Goal: Transaction & Acquisition: Purchase product/service

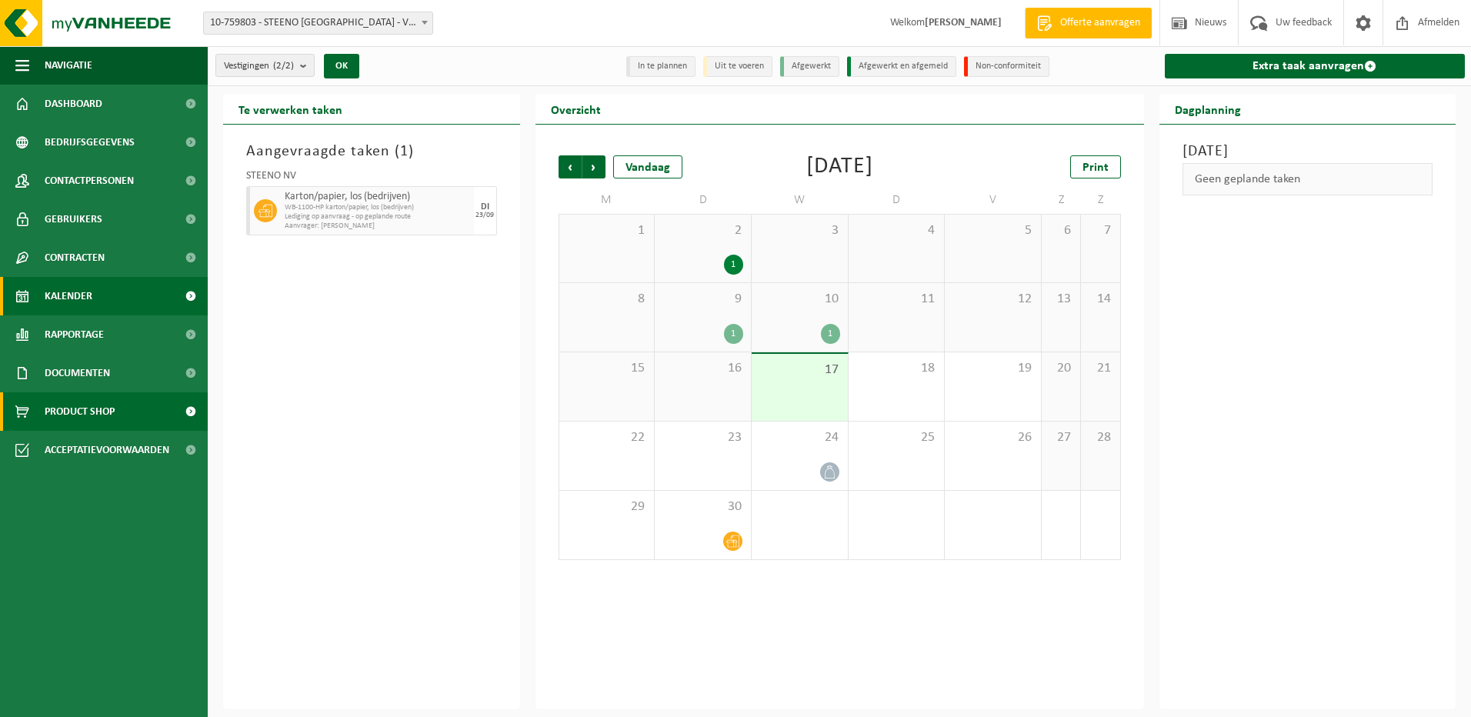
click at [93, 406] on span "Product Shop" at bounding box center [80, 411] width 70 height 38
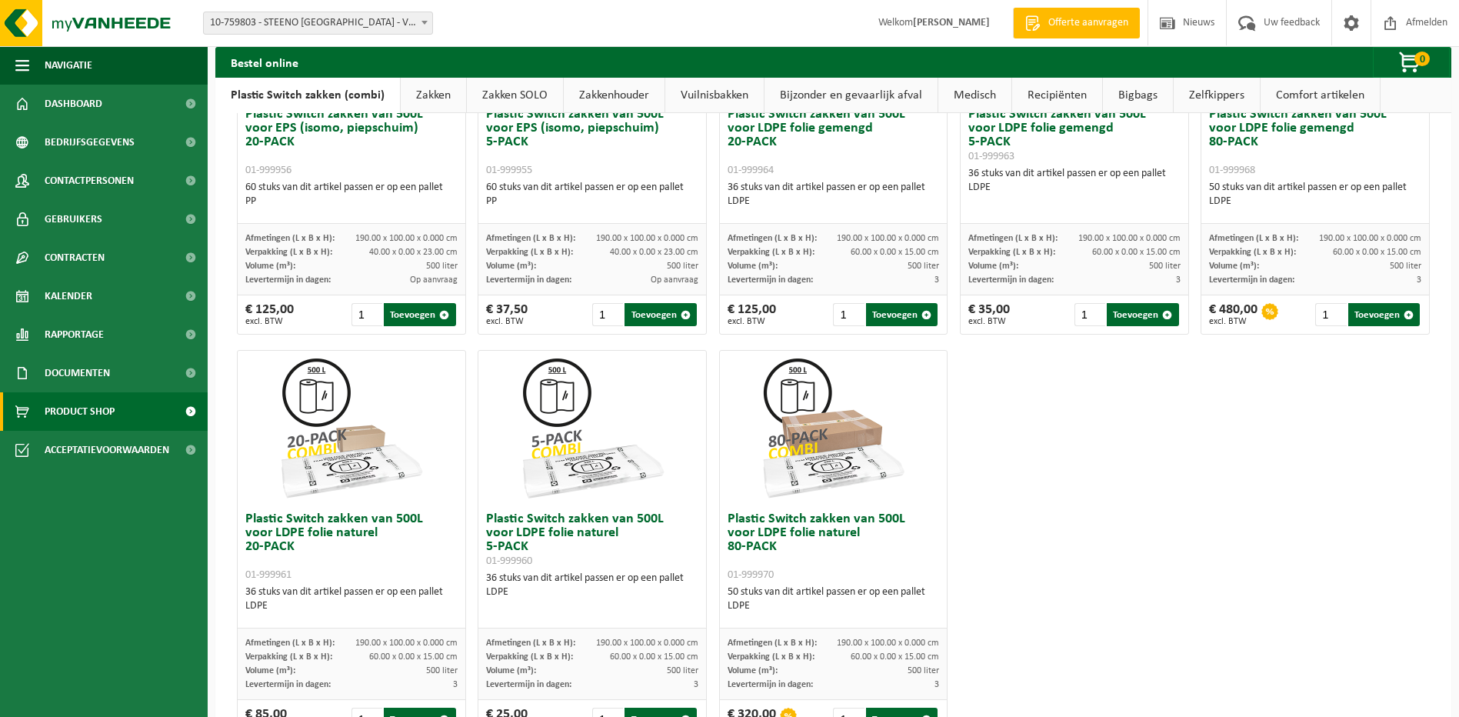
scroll to position [496, 0]
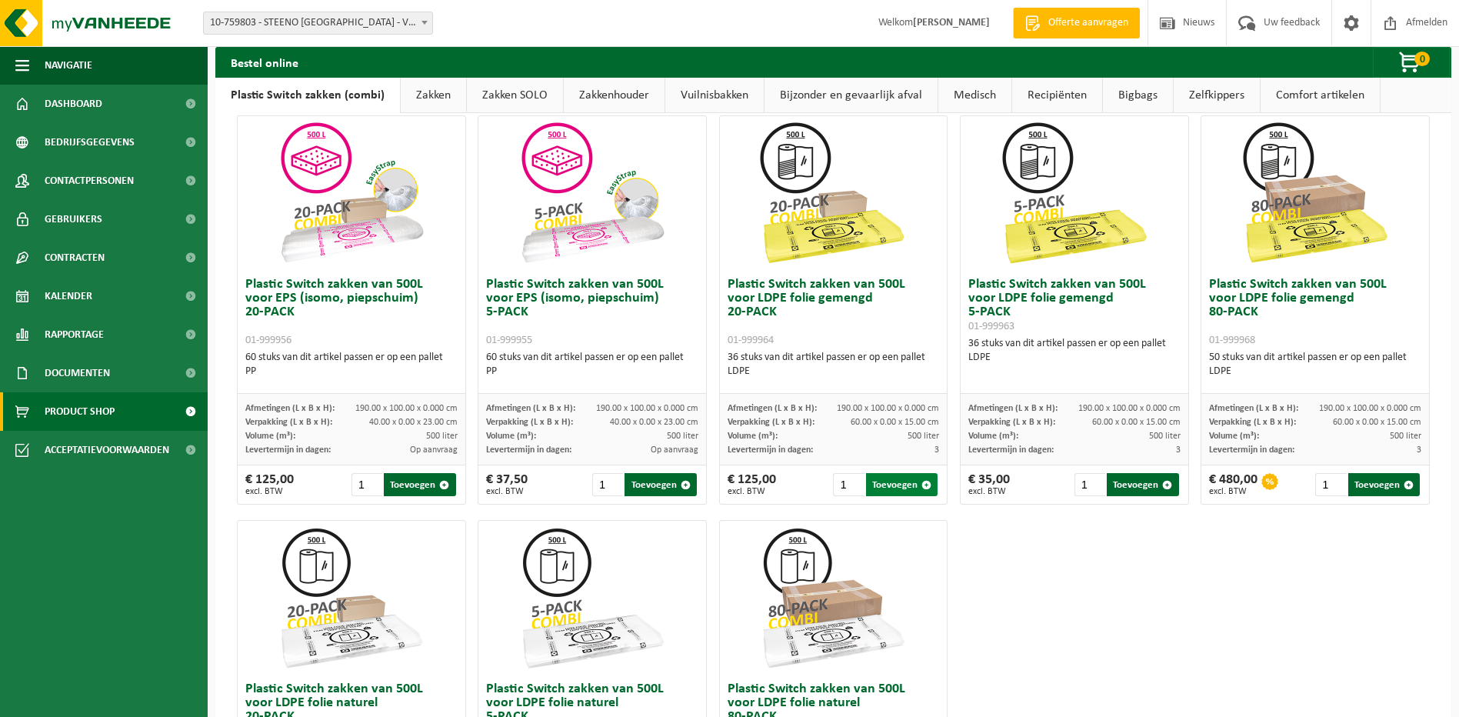
click at [898, 484] on button "Toevoegen" at bounding box center [902, 484] width 72 height 23
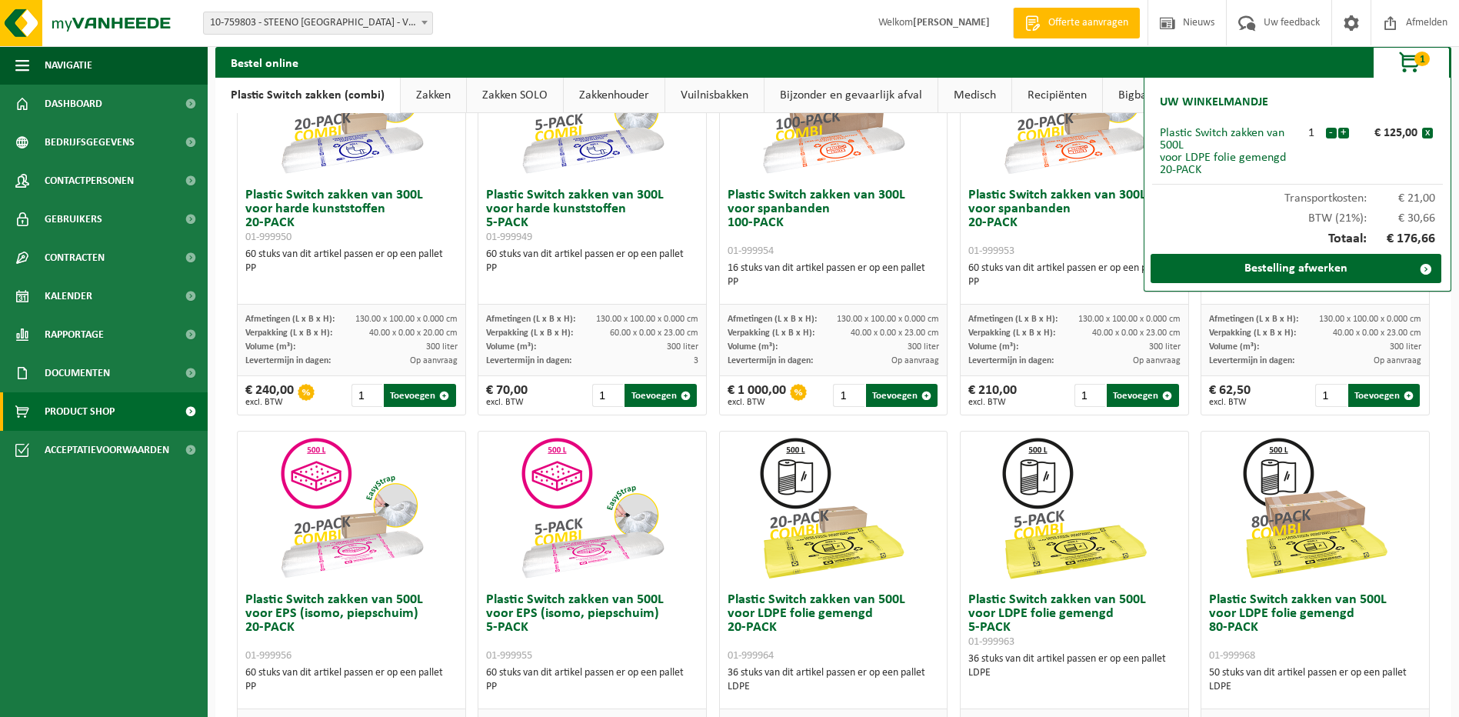
scroll to position [0, 0]
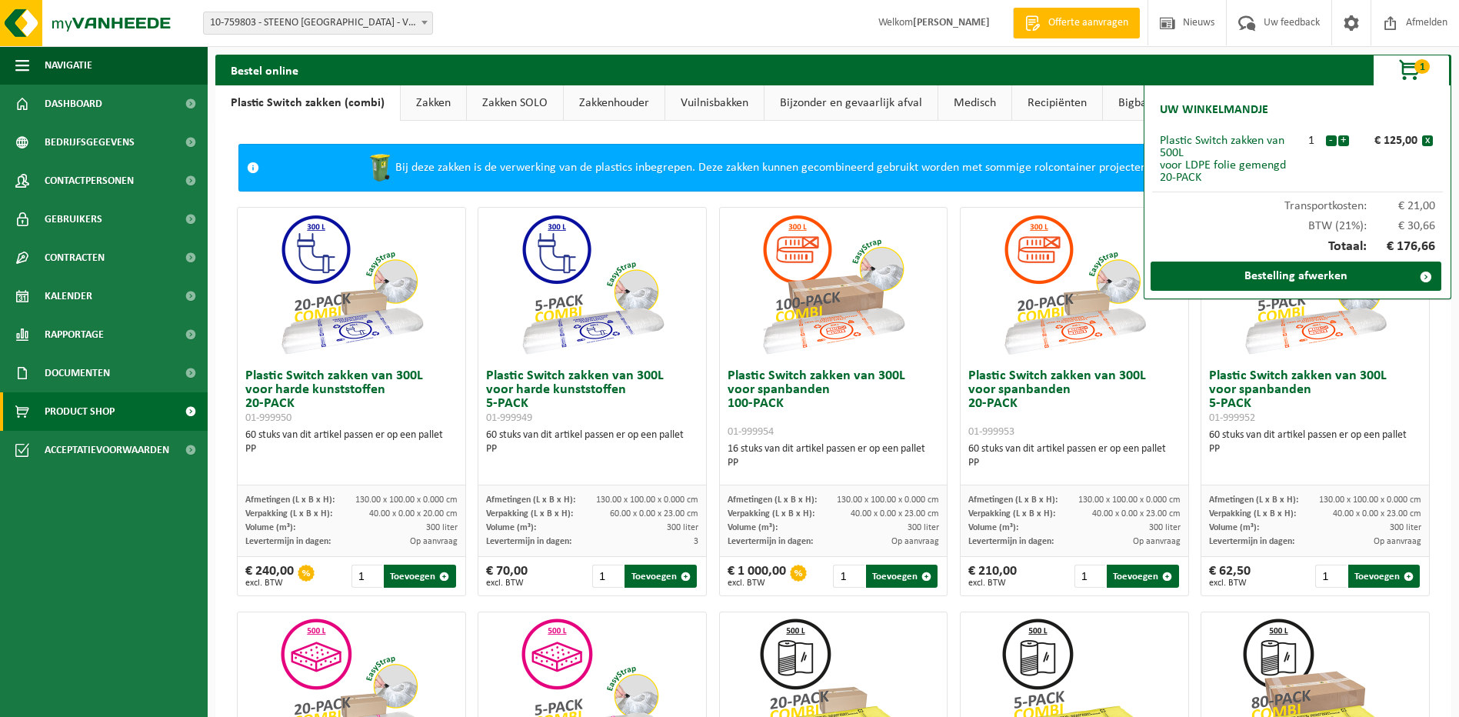
click at [431, 99] on link "Zakken" at bounding box center [433, 102] width 65 height 35
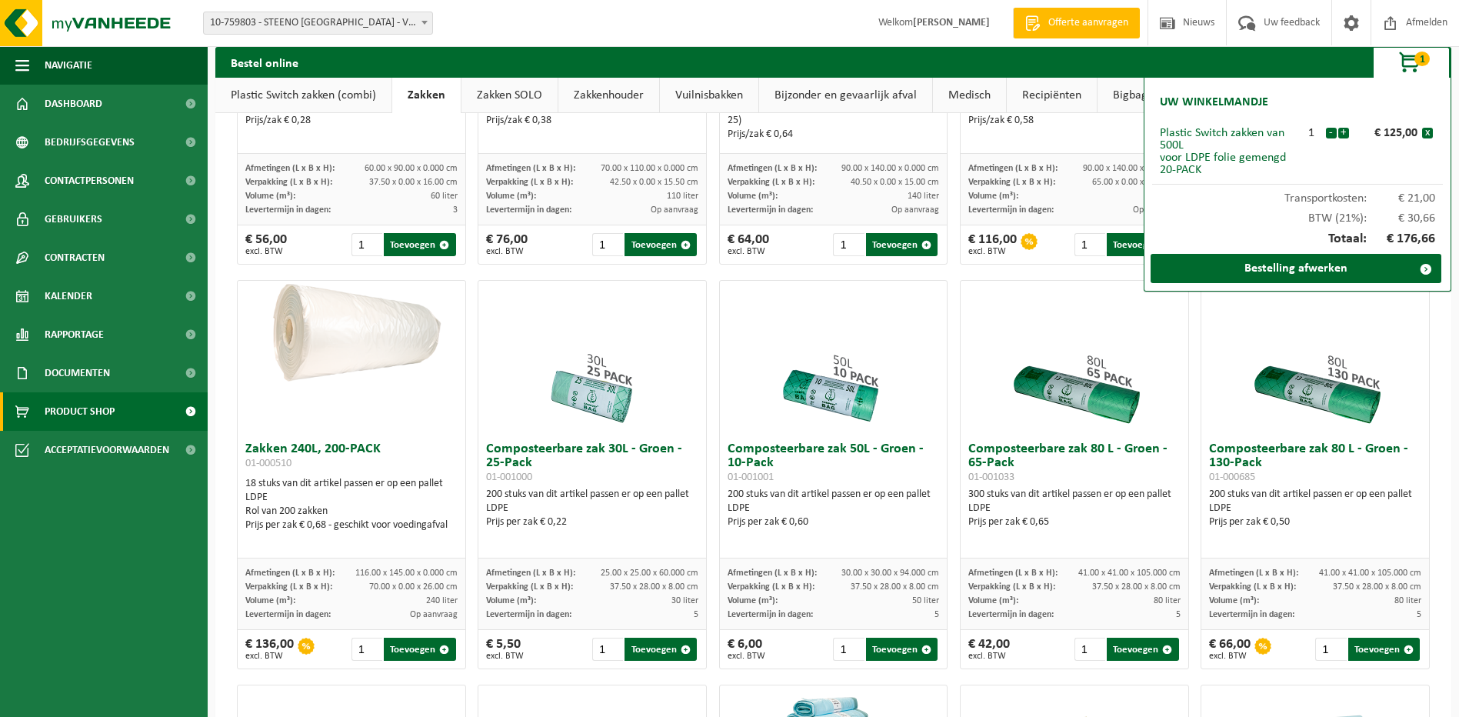
scroll to position [319, 0]
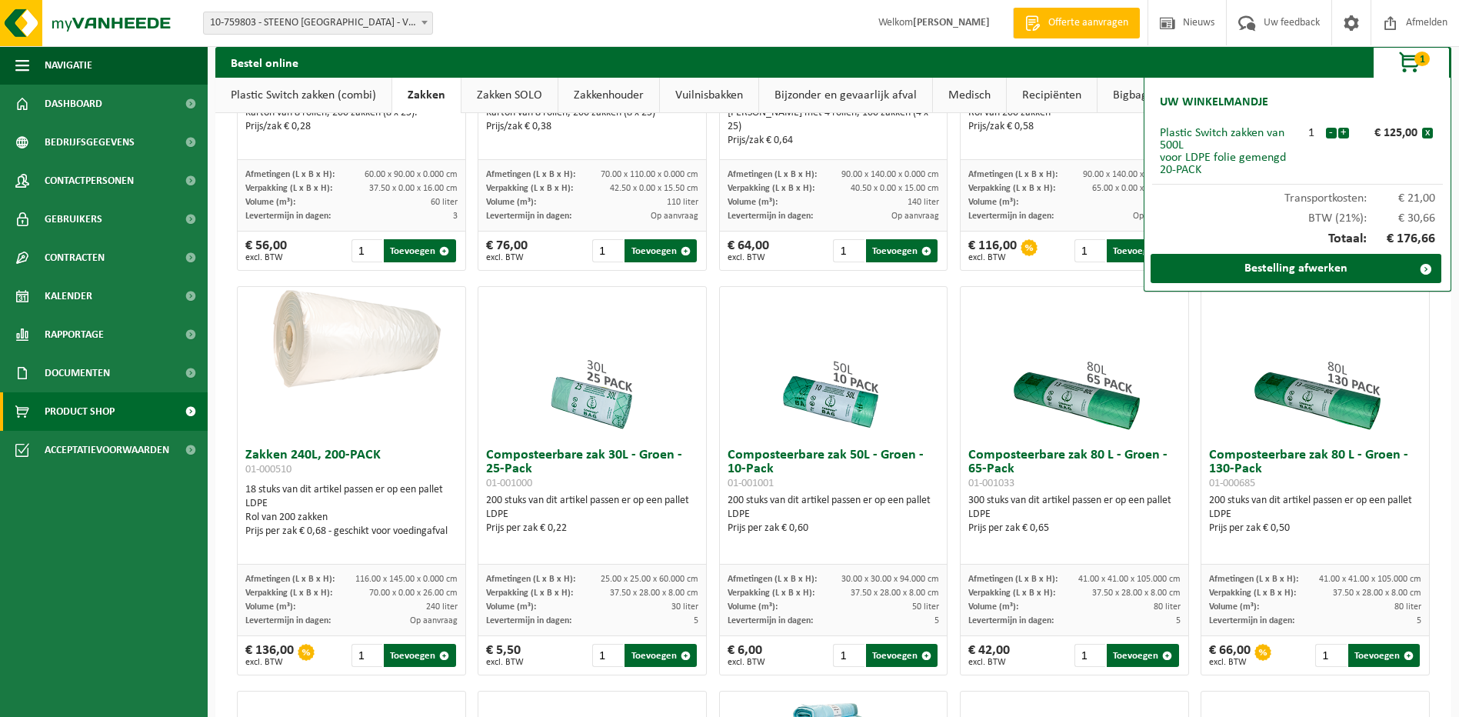
click at [728, 95] on link "Vuilnisbakken" at bounding box center [709, 95] width 98 height 35
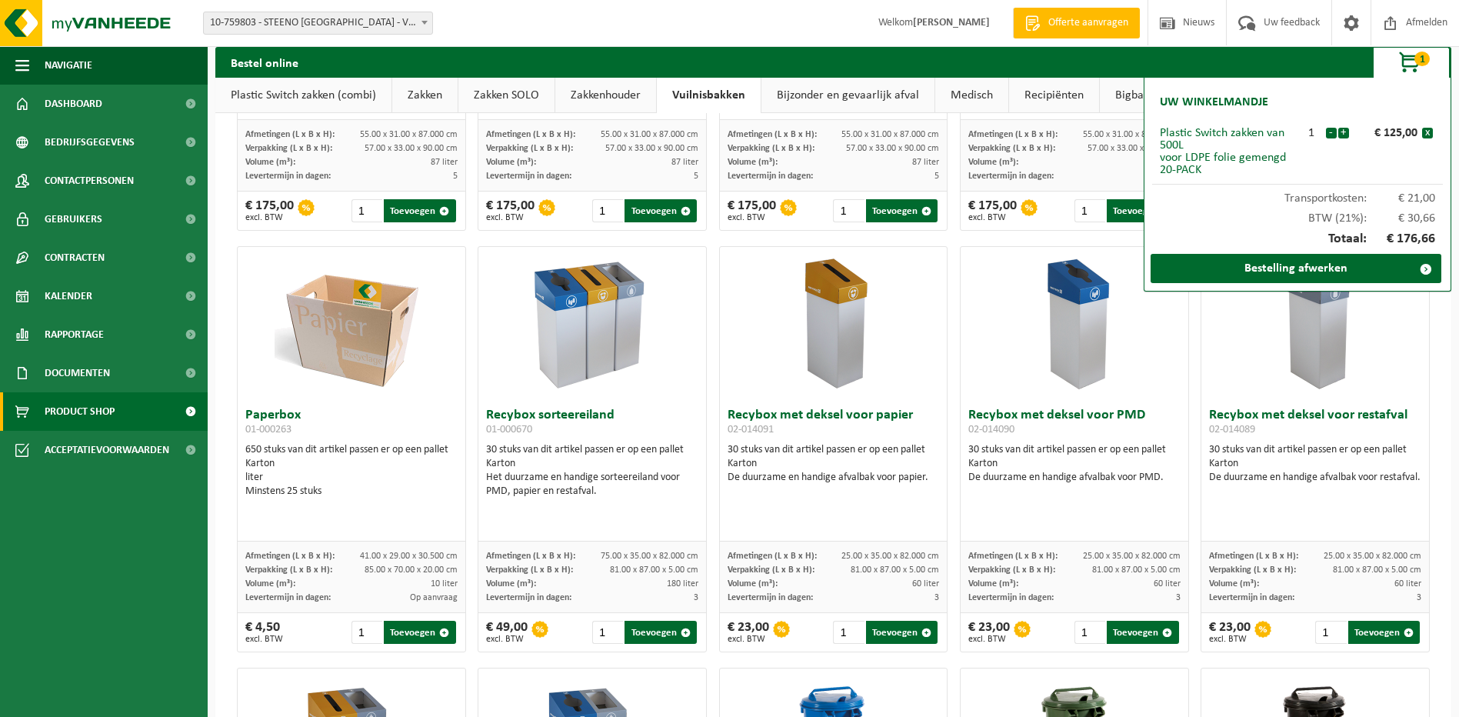
click at [813, 94] on link "Bijzonder en gevaarlijk afval" at bounding box center [847, 95] width 173 height 35
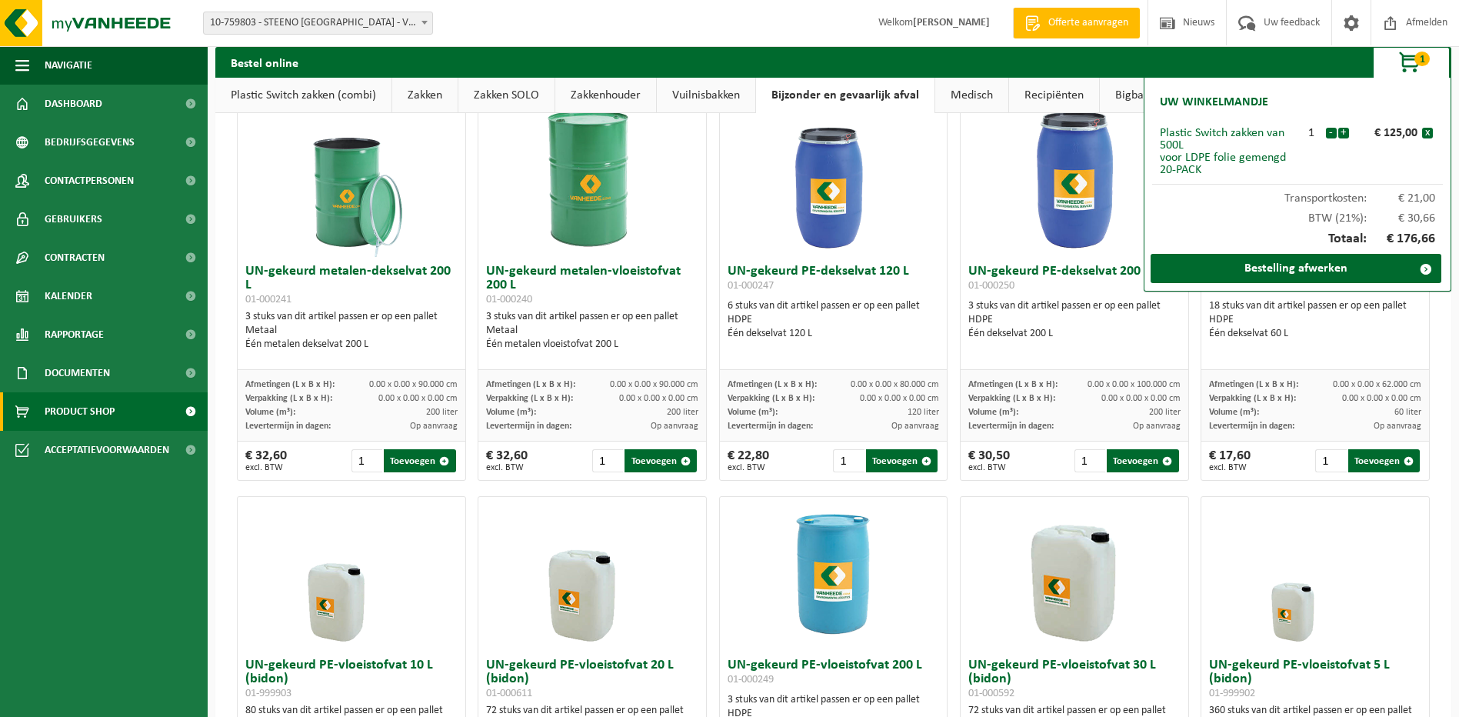
scroll to position [0, 0]
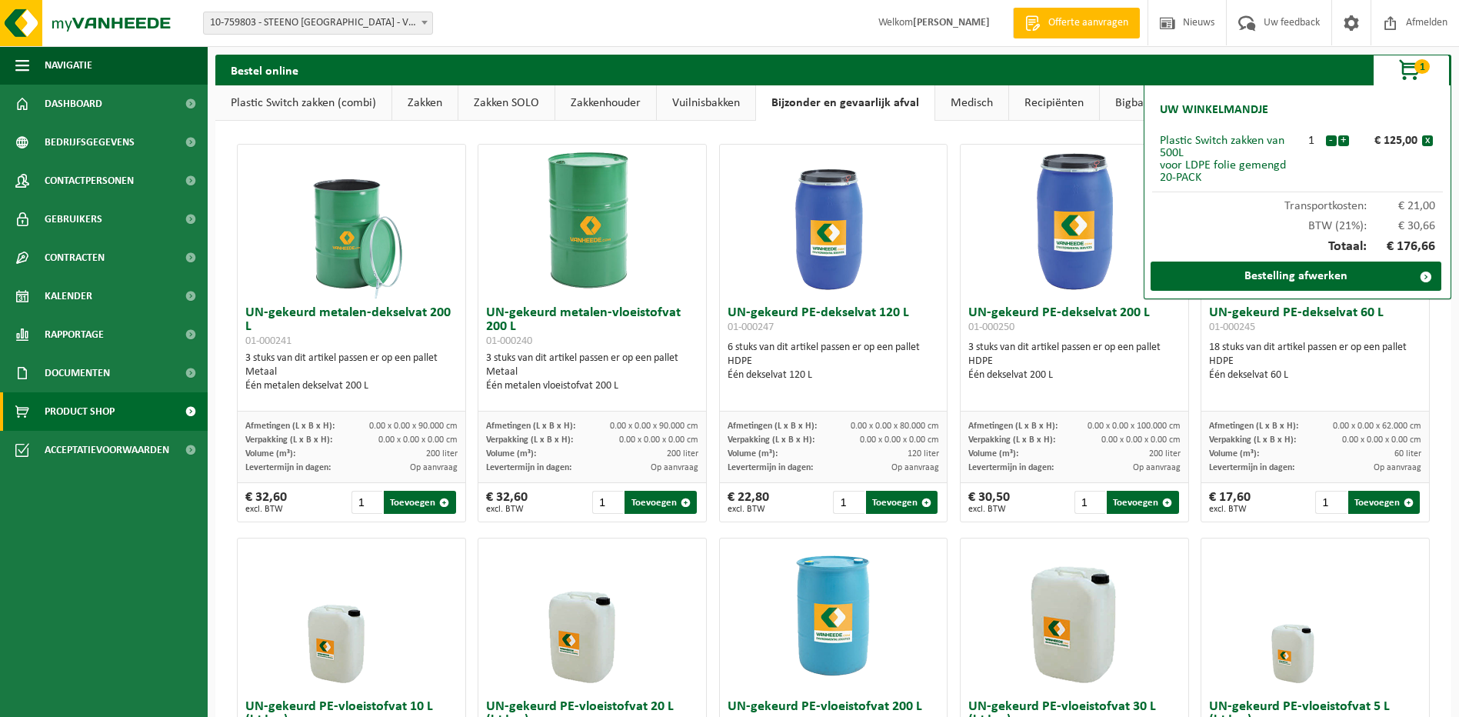
click at [971, 105] on link "Medisch" at bounding box center [971, 102] width 73 height 35
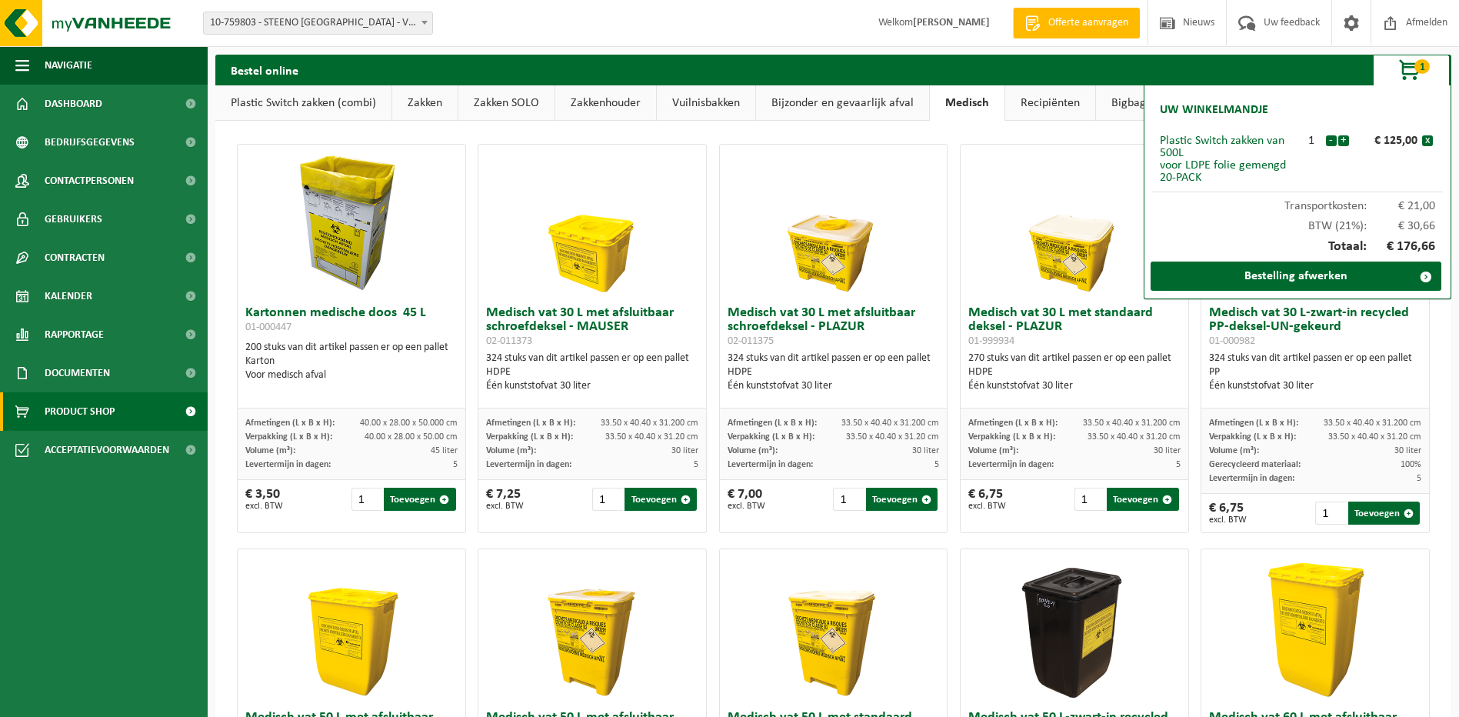
click at [1415, 68] on span "1" at bounding box center [1421, 66] width 15 height 15
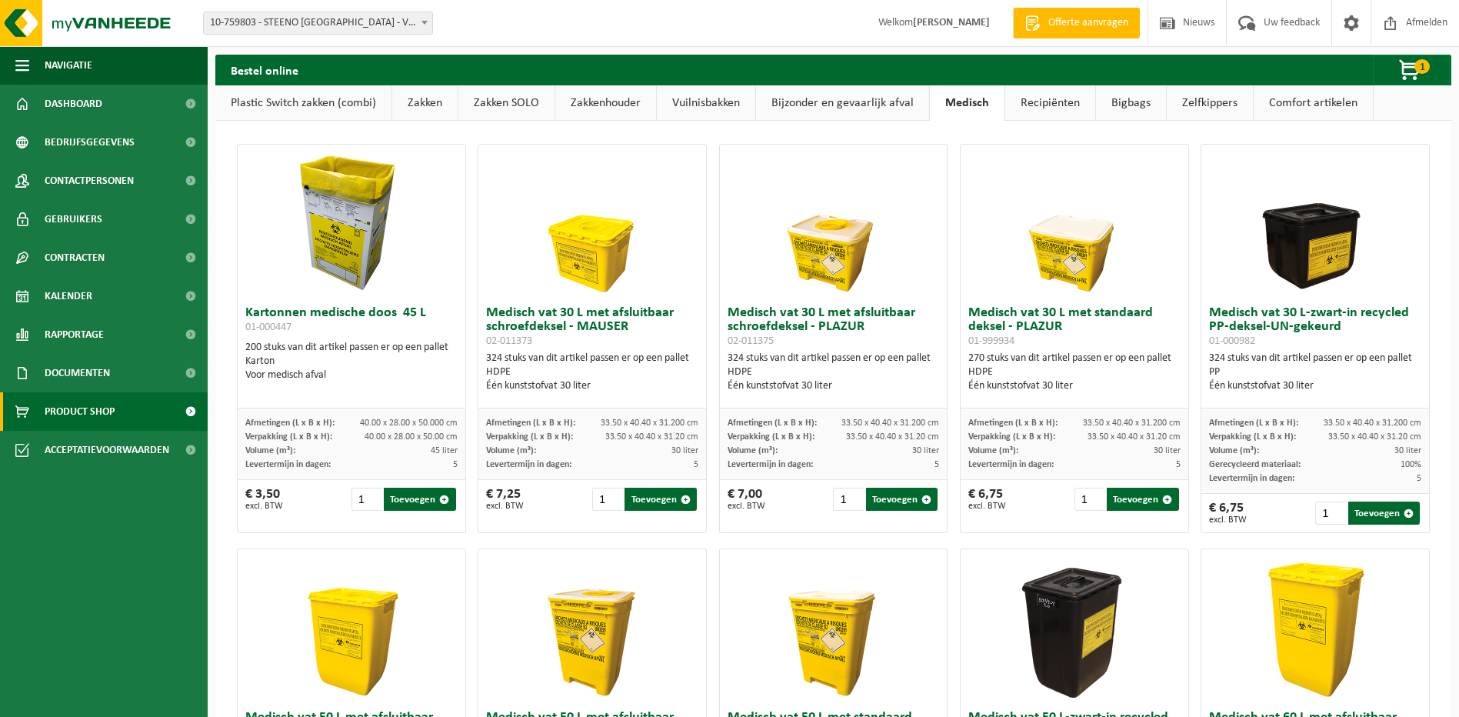
click at [1131, 102] on link "Bigbags" at bounding box center [1131, 102] width 70 height 35
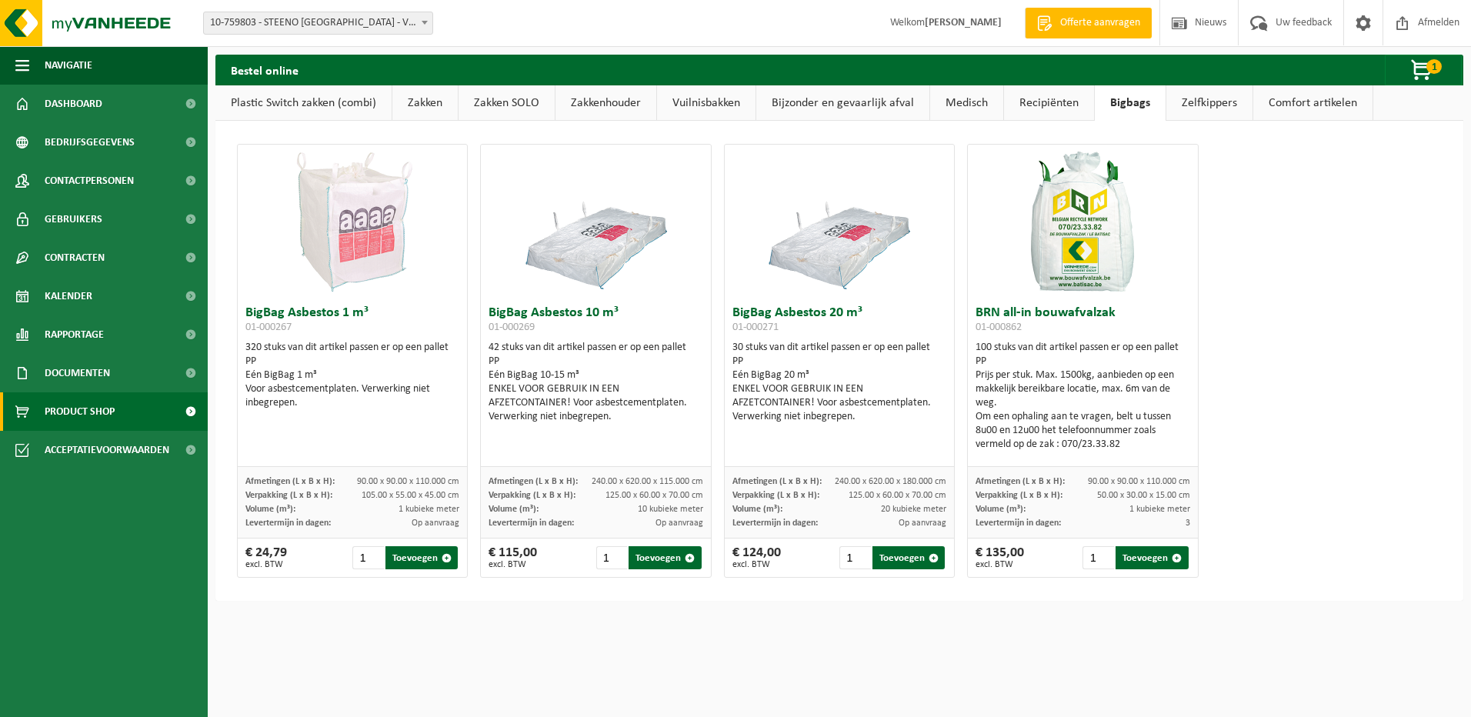
click at [1309, 102] on link "Comfort artikelen" at bounding box center [1312, 102] width 119 height 35
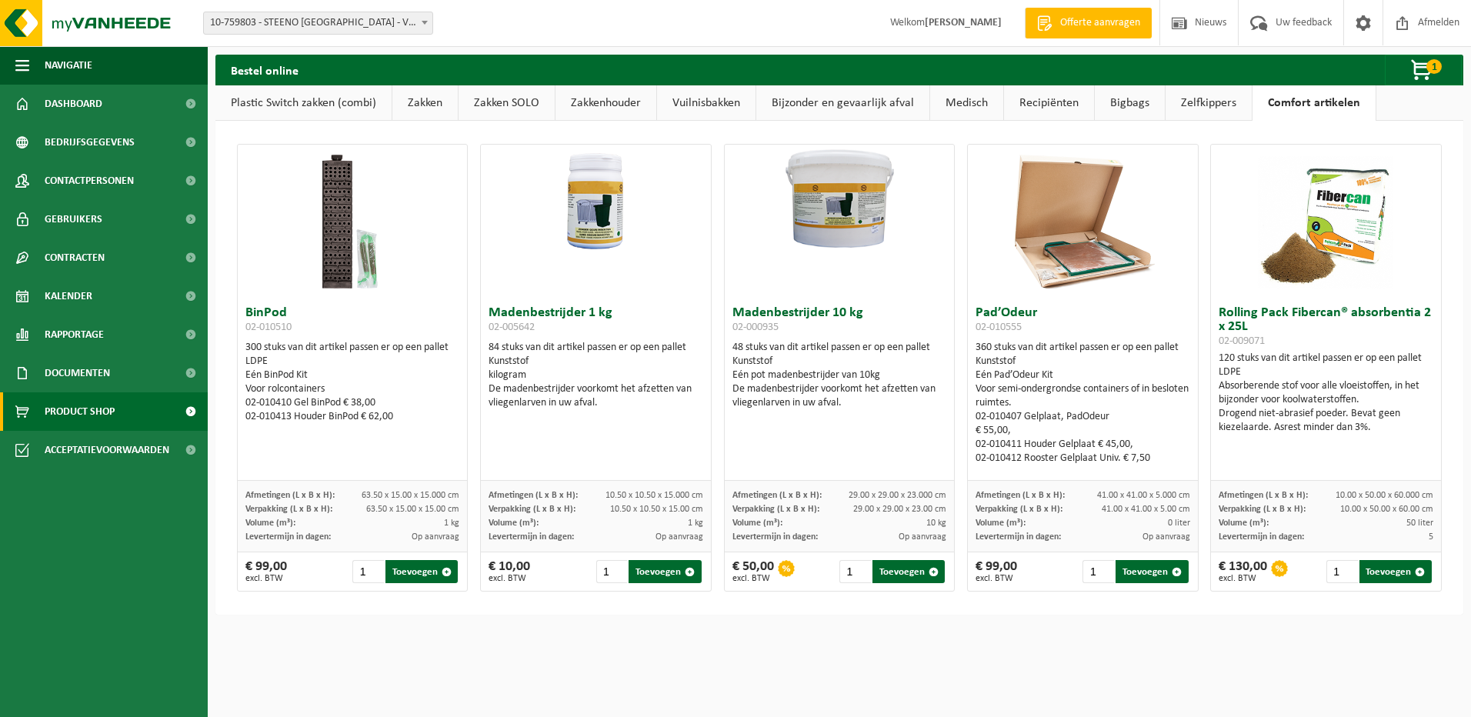
click at [1190, 99] on link "Zelfkippers" at bounding box center [1208, 102] width 86 height 35
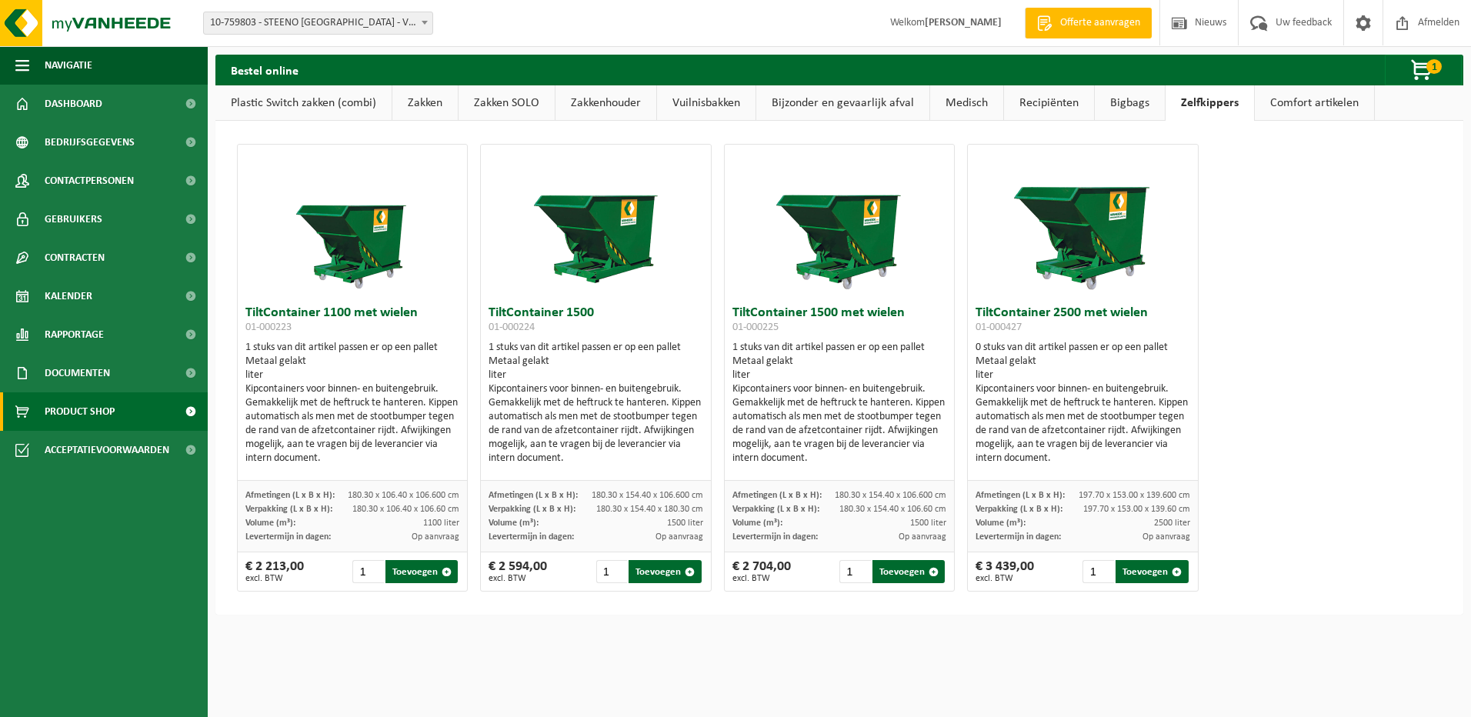
click at [1026, 104] on link "Recipiënten" at bounding box center [1049, 102] width 90 height 35
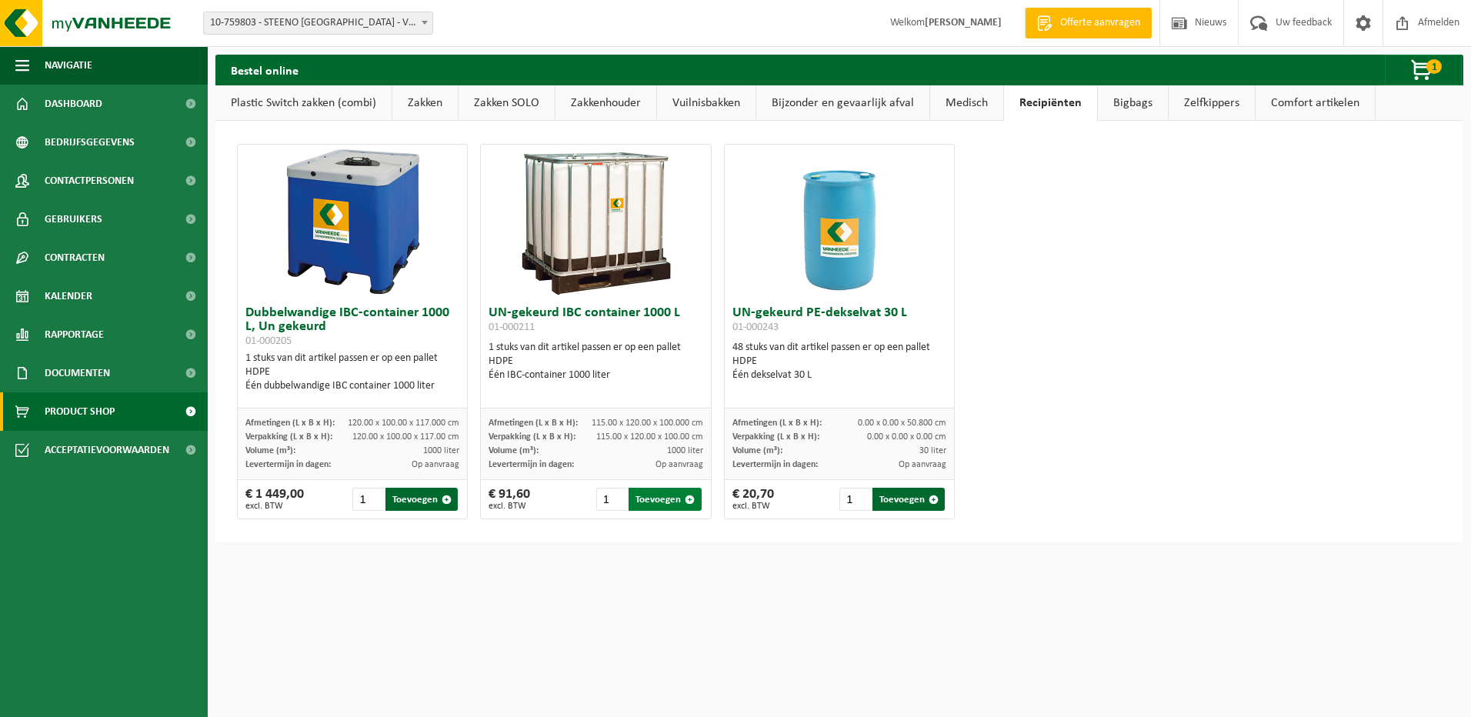
click at [651, 495] on button "Toevoegen" at bounding box center [664, 499] width 72 height 23
click at [853, 106] on link "Bijzonder en gevaarlijk afval" at bounding box center [842, 102] width 173 height 35
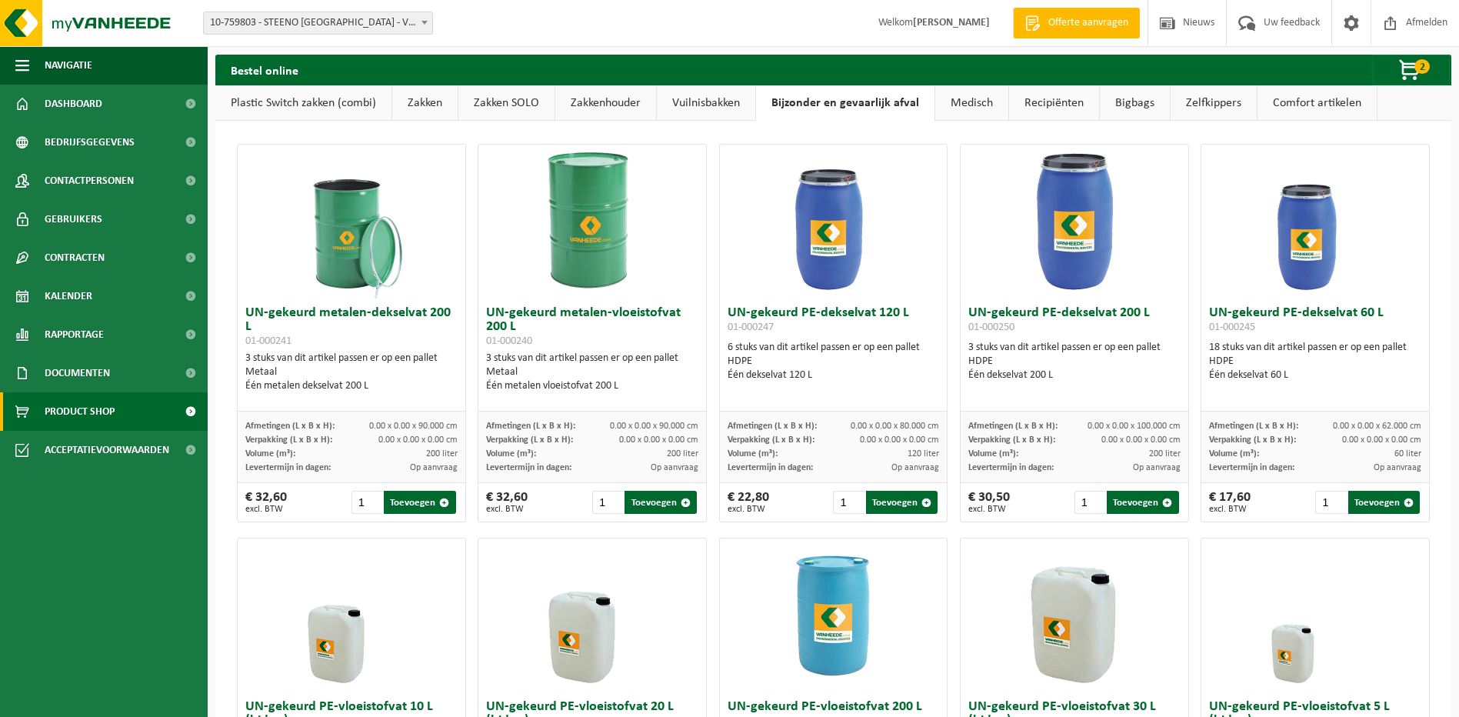
click at [605, 98] on link "Zakkenhouder" at bounding box center [605, 102] width 101 height 35
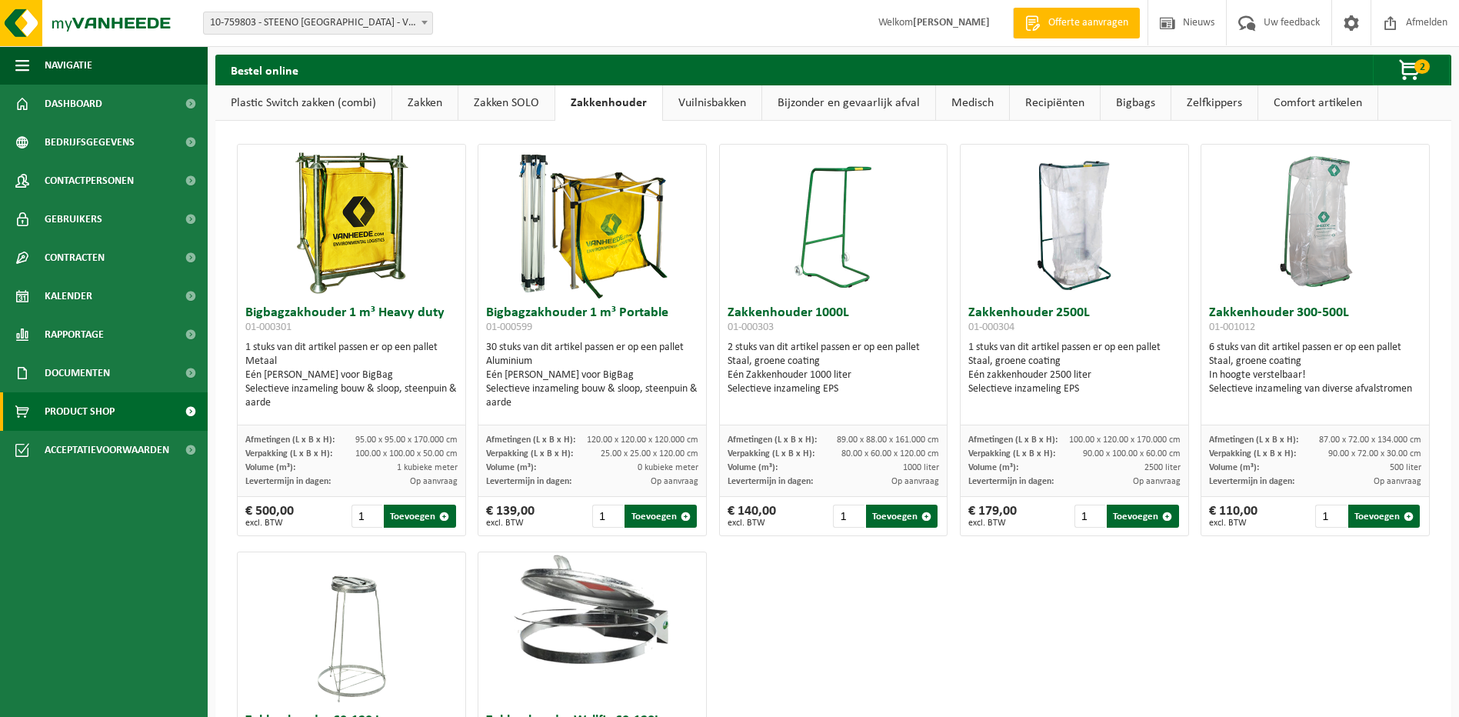
click at [493, 103] on link "Zakken SOLO" at bounding box center [506, 102] width 96 height 35
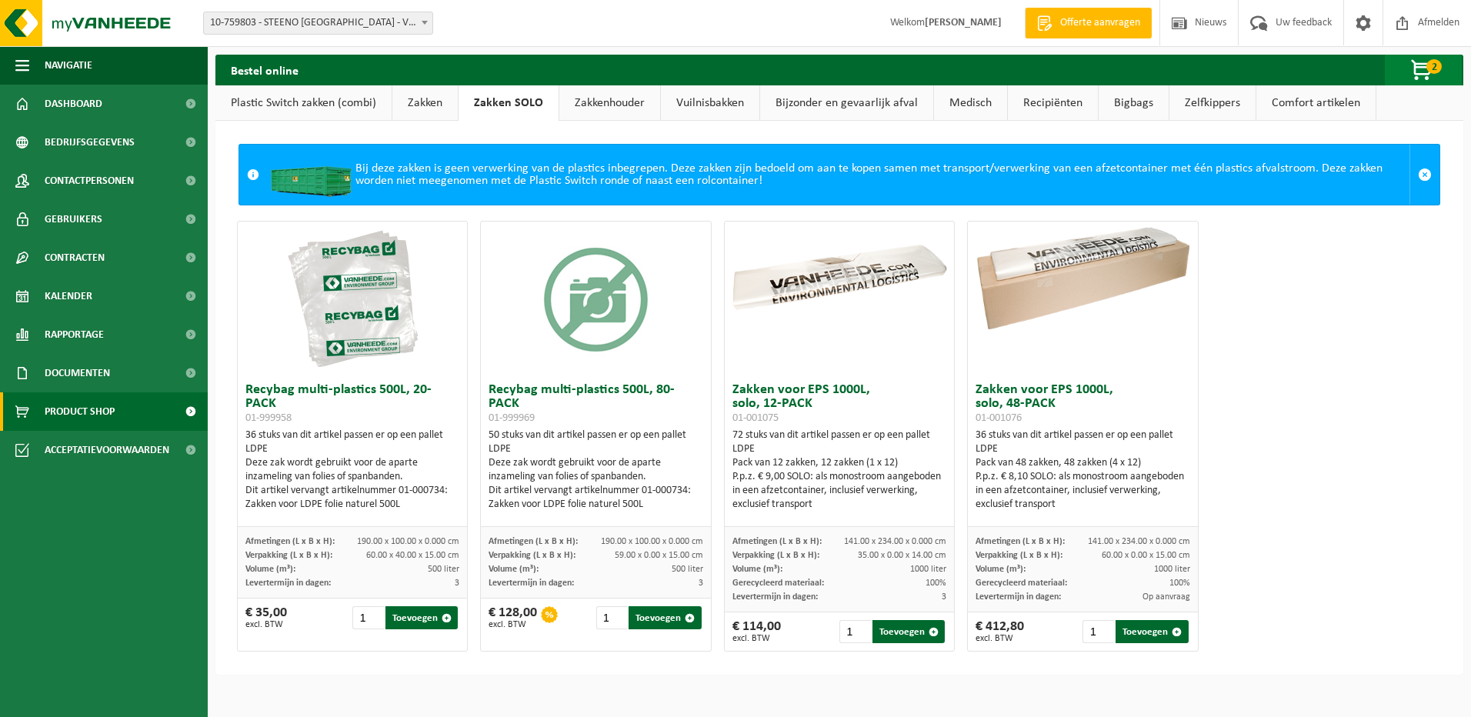
click at [1424, 68] on span "button" at bounding box center [1422, 70] width 77 height 31
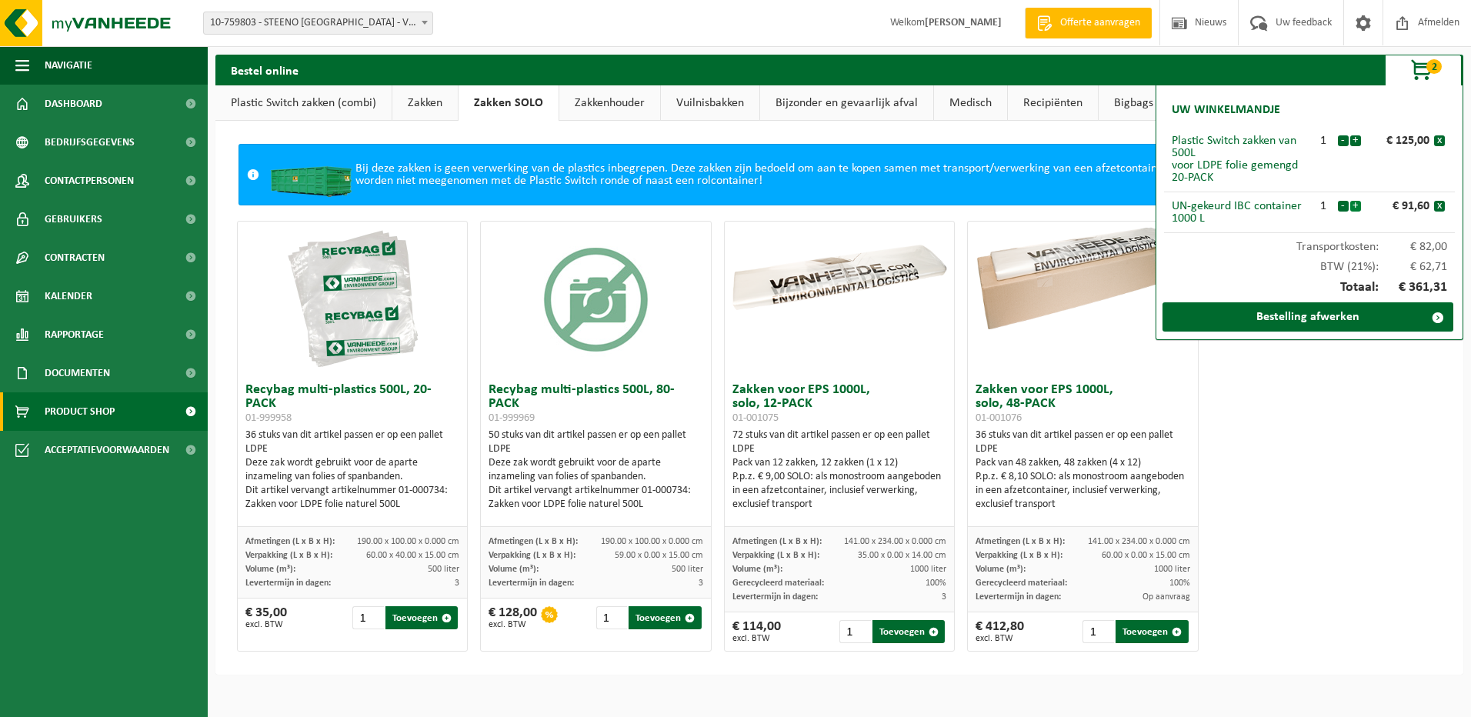
click at [1357, 204] on button "+" at bounding box center [1355, 206] width 11 height 11
click at [1342, 208] on button "-" at bounding box center [1342, 206] width 11 height 11
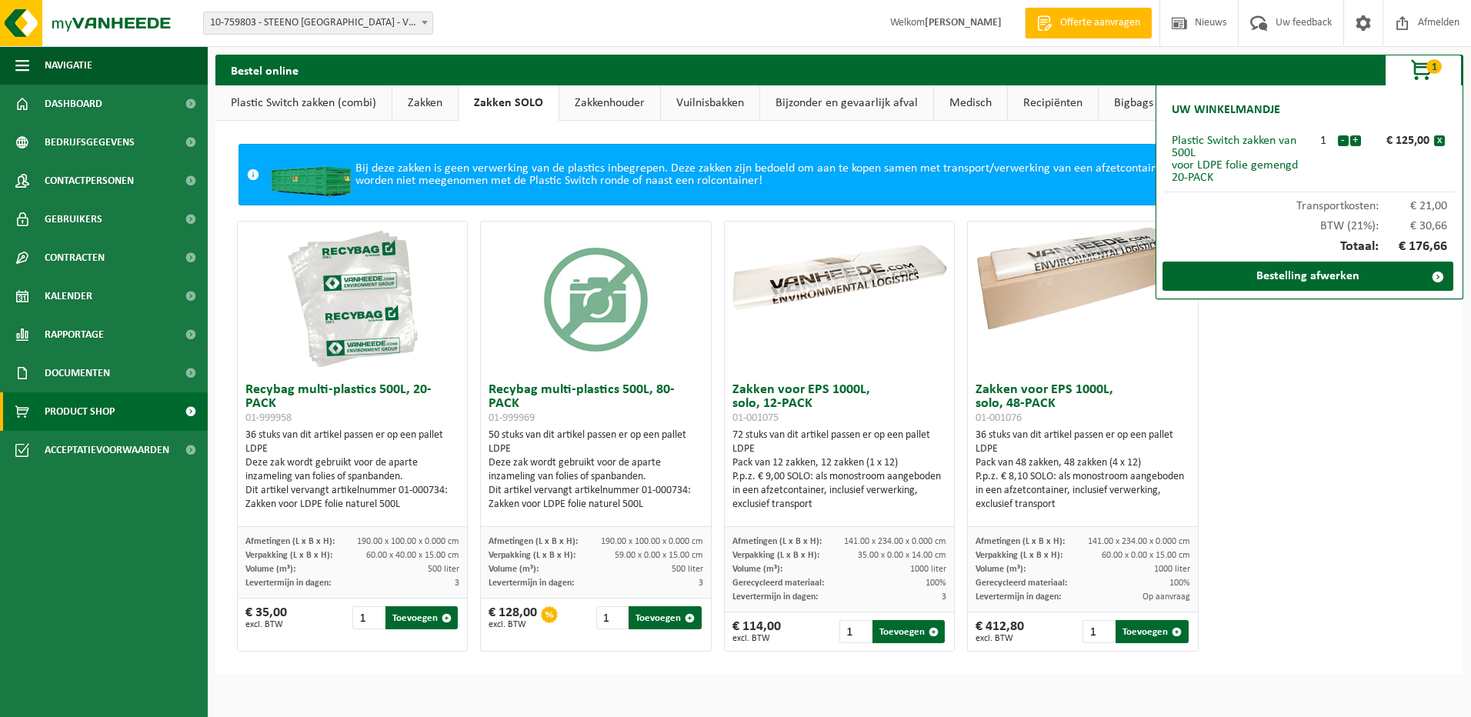
click at [1121, 105] on link "Bigbags" at bounding box center [1133, 102] width 70 height 35
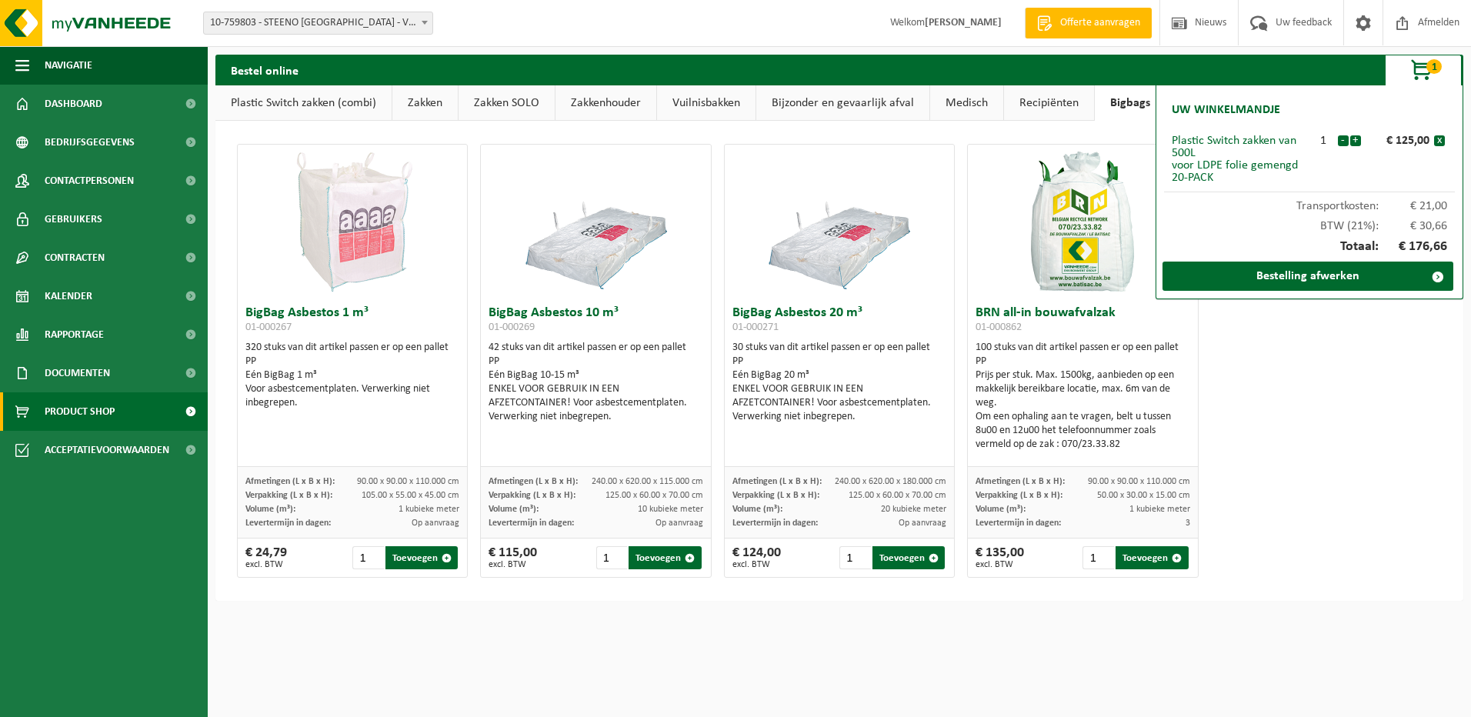
drag, startPoint x: 975, startPoint y: 104, endPoint x: 1006, endPoint y: 104, distance: 30.8
click at [976, 104] on link "Medisch" at bounding box center [966, 102] width 73 height 35
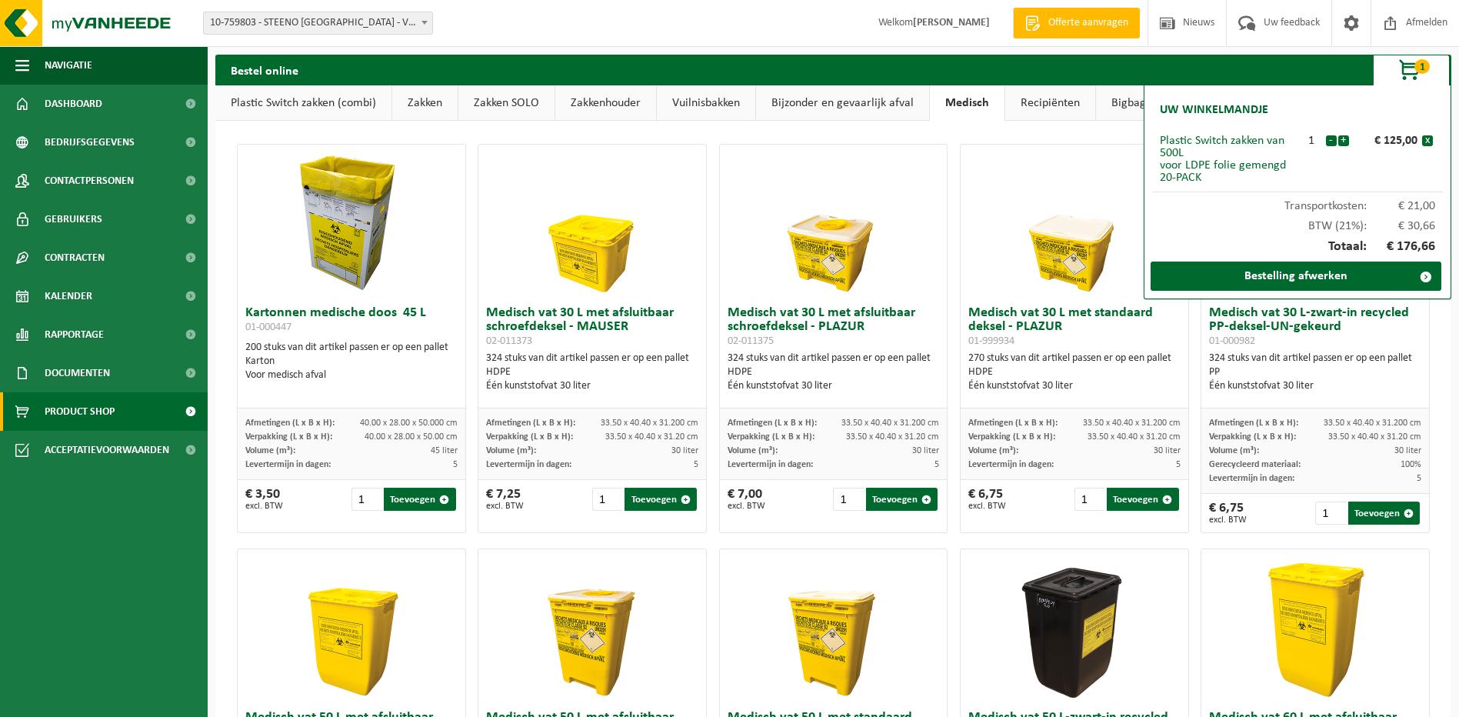
click at [1414, 63] on span "button" at bounding box center [1410, 70] width 77 height 31
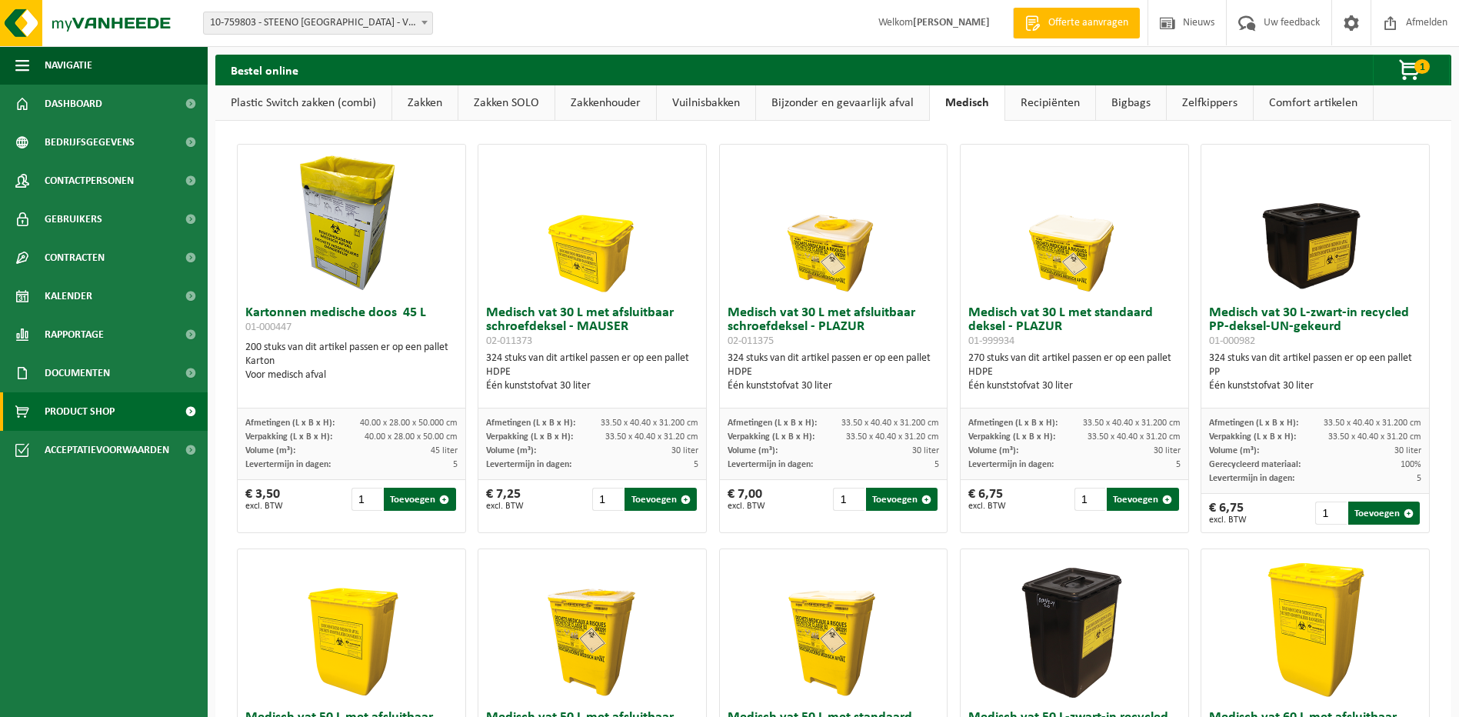
click at [822, 105] on link "Bijzonder en gevaarlijk afval" at bounding box center [842, 102] width 173 height 35
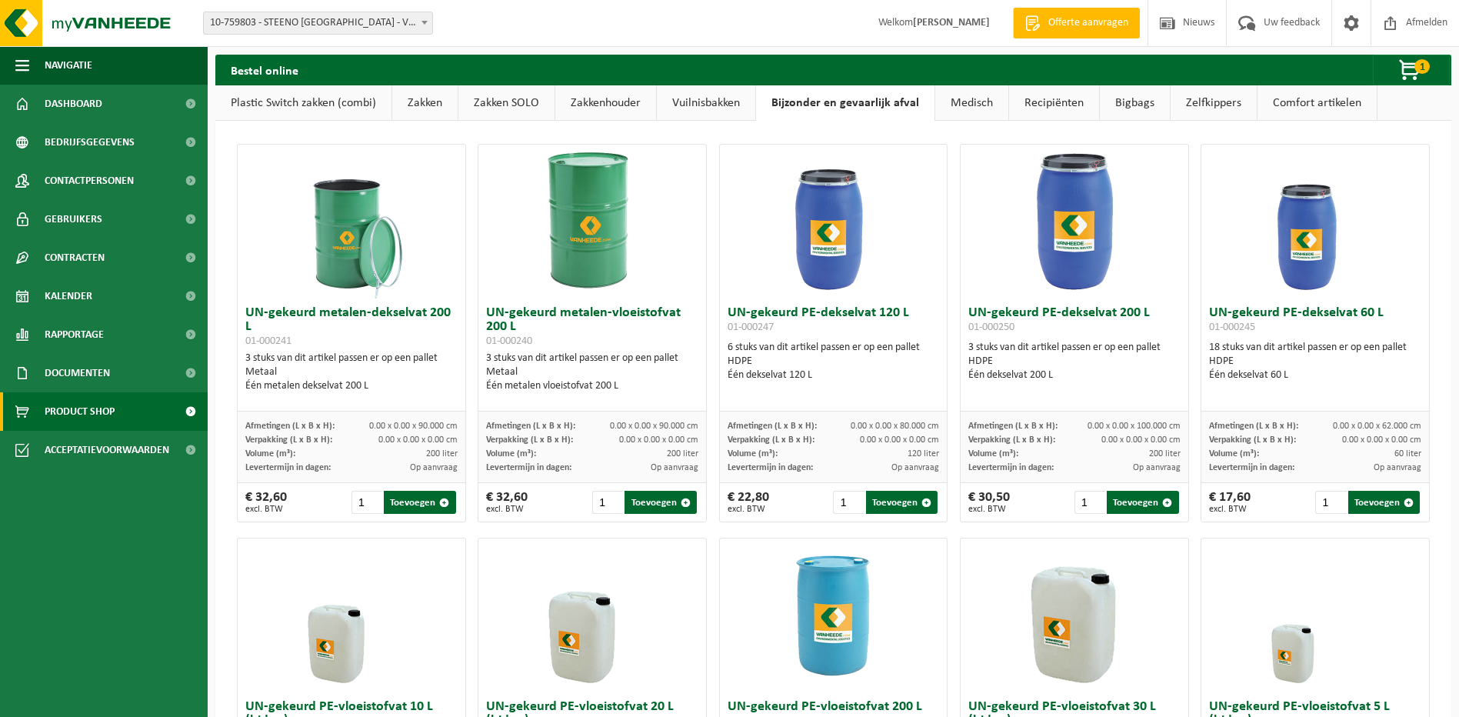
click at [1037, 102] on link "Recipiënten" at bounding box center [1054, 102] width 90 height 35
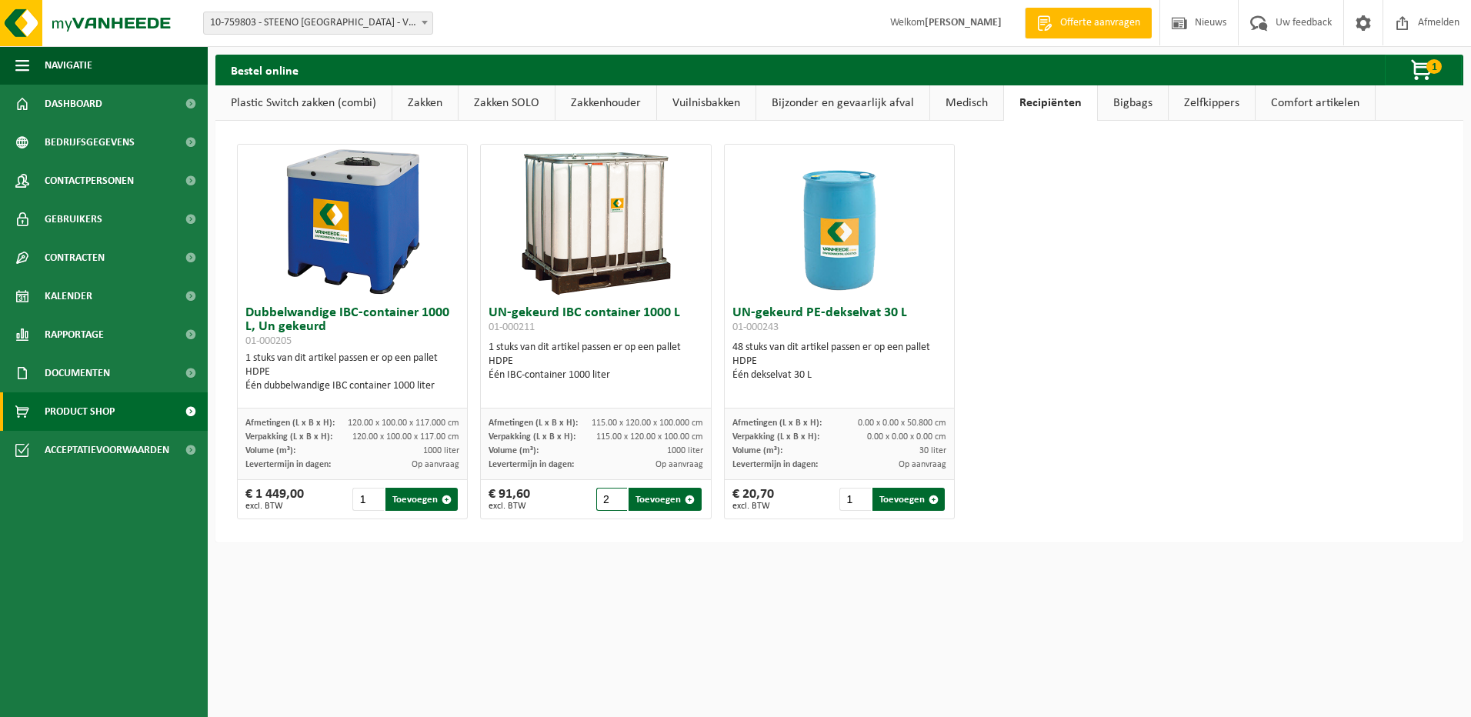
click at [616, 498] on input "2" at bounding box center [612, 499] width 32 height 23
click at [655, 499] on button "Toevoegen" at bounding box center [664, 499] width 72 height 23
type input "1"
click at [1424, 66] on span "button" at bounding box center [1422, 70] width 77 height 31
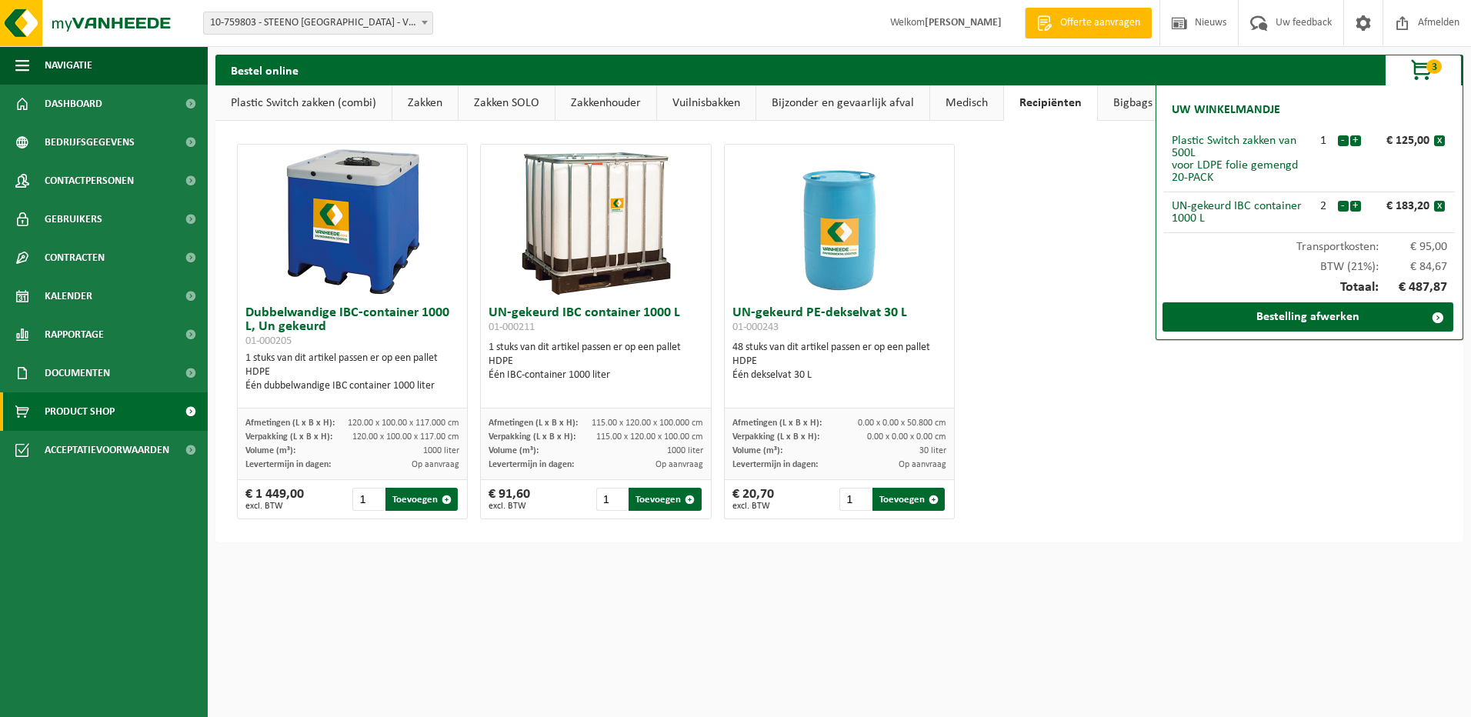
click at [1183, 468] on div "Dubbelwandige IBC-container 1000 L, Un gekeurd 01-000205 1 stuks van dit artike…" at bounding box center [839, 331] width 1217 height 391
click at [1021, 315] on div "Dubbelwandige IBC-container 1000 L, Un gekeurd 01-000205 1 stuks van dit artike…" at bounding box center [839, 331] width 1217 height 391
